Goal: Task Accomplishment & Management: Manage account settings

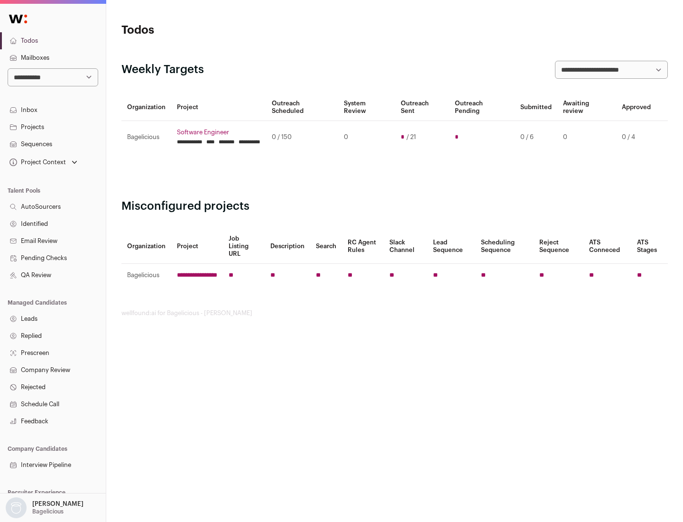
click at [53, 127] on link "Projects" at bounding box center [53, 127] width 106 height 17
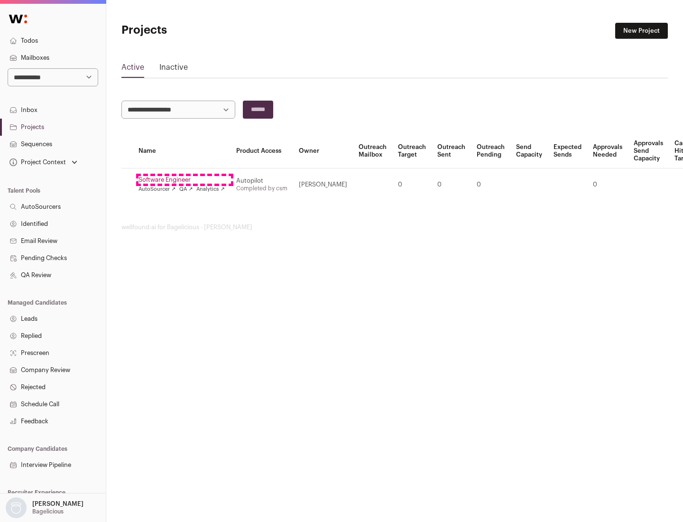
click at [185, 180] on link "Software Engineer" at bounding box center [182, 180] width 86 height 8
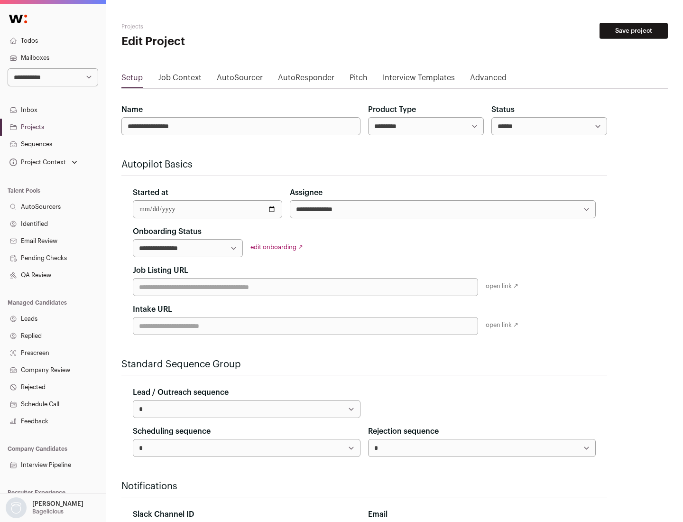
click at [634, 31] on button "Save project" at bounding box center [634, 31] width 68 height 16
